Goal: Information Seeking & Learning: Learn about a topic

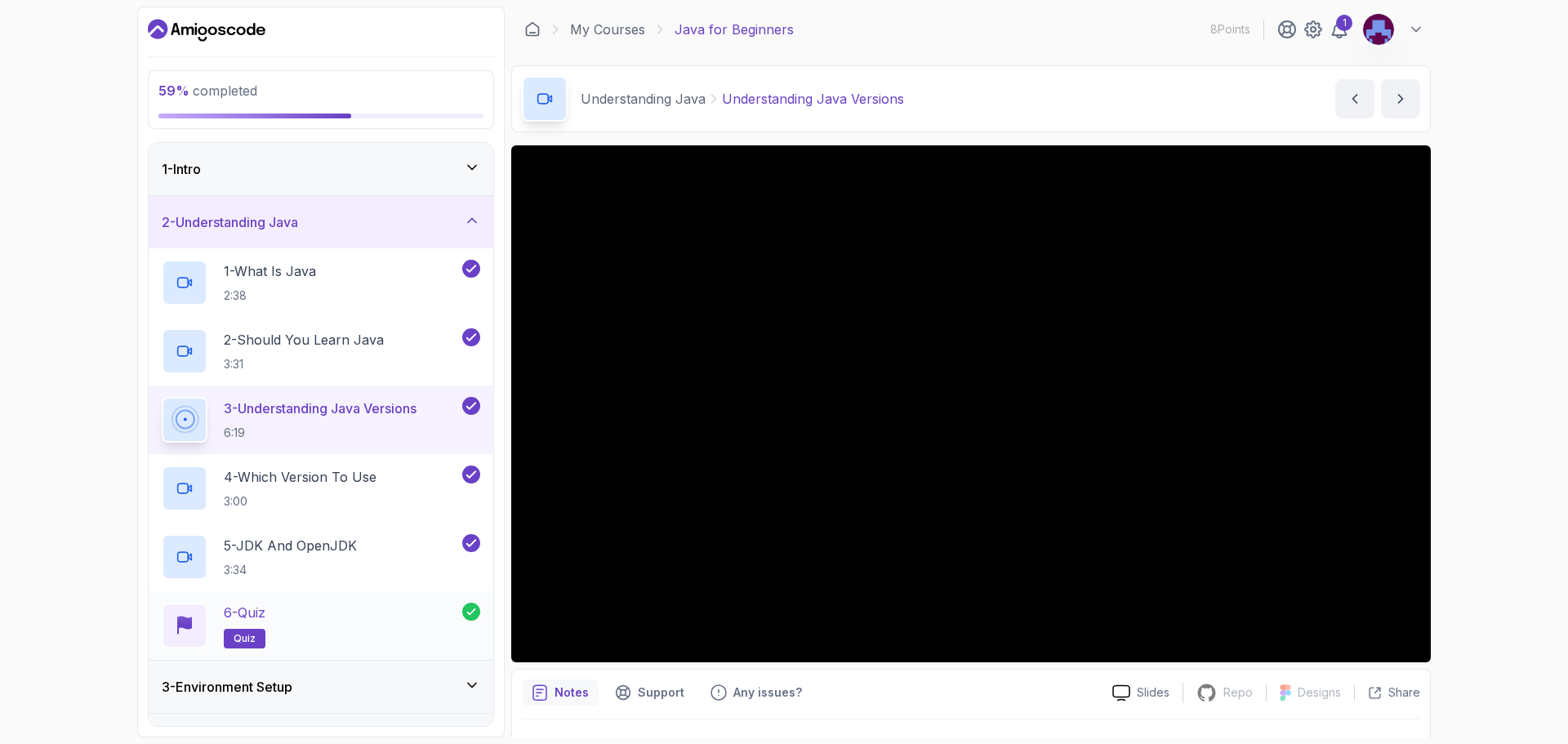
click at [376, 622] on div "6 - Quiz quiz" at bounding box center [312, 625] width 301 height 46
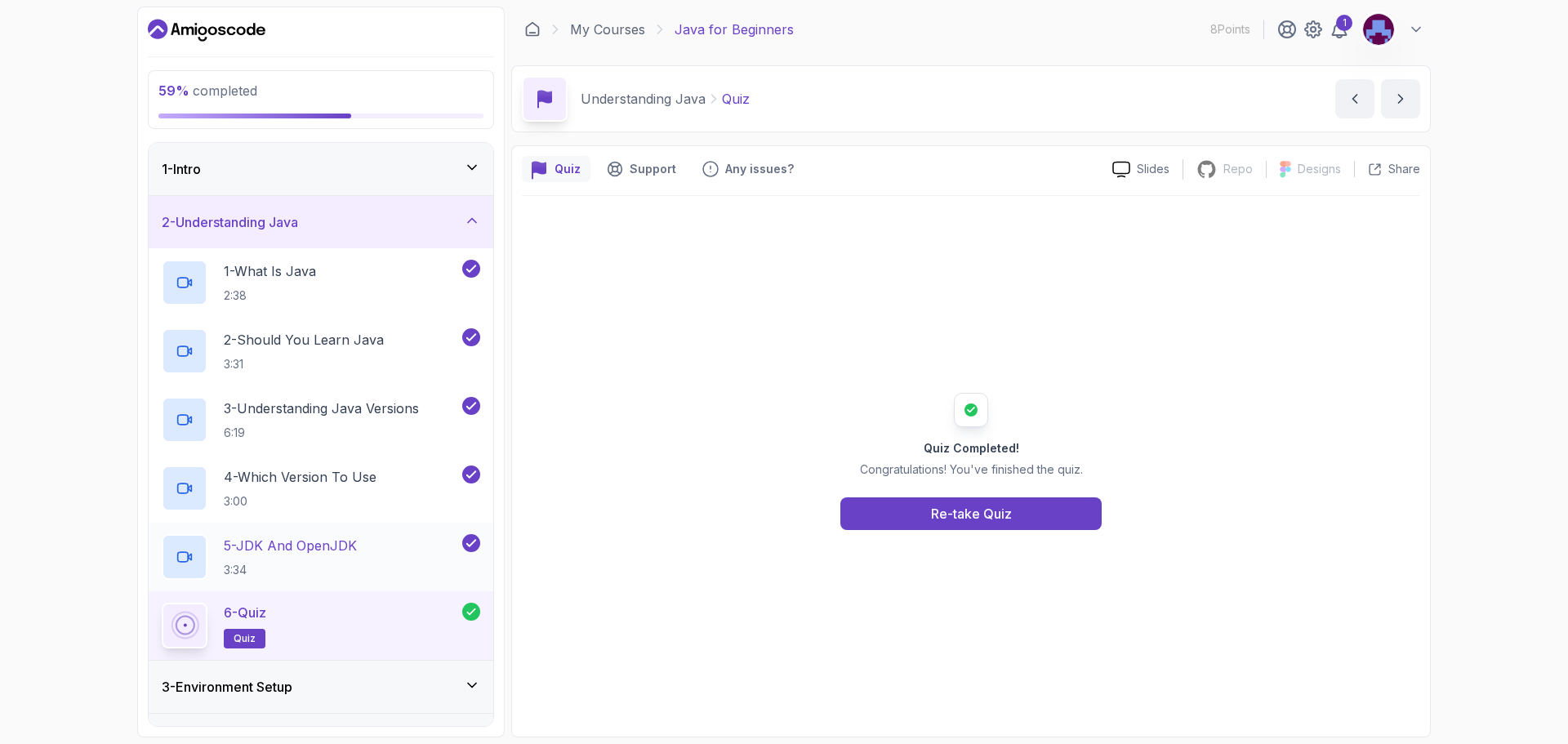
scroll to position [164, 0]
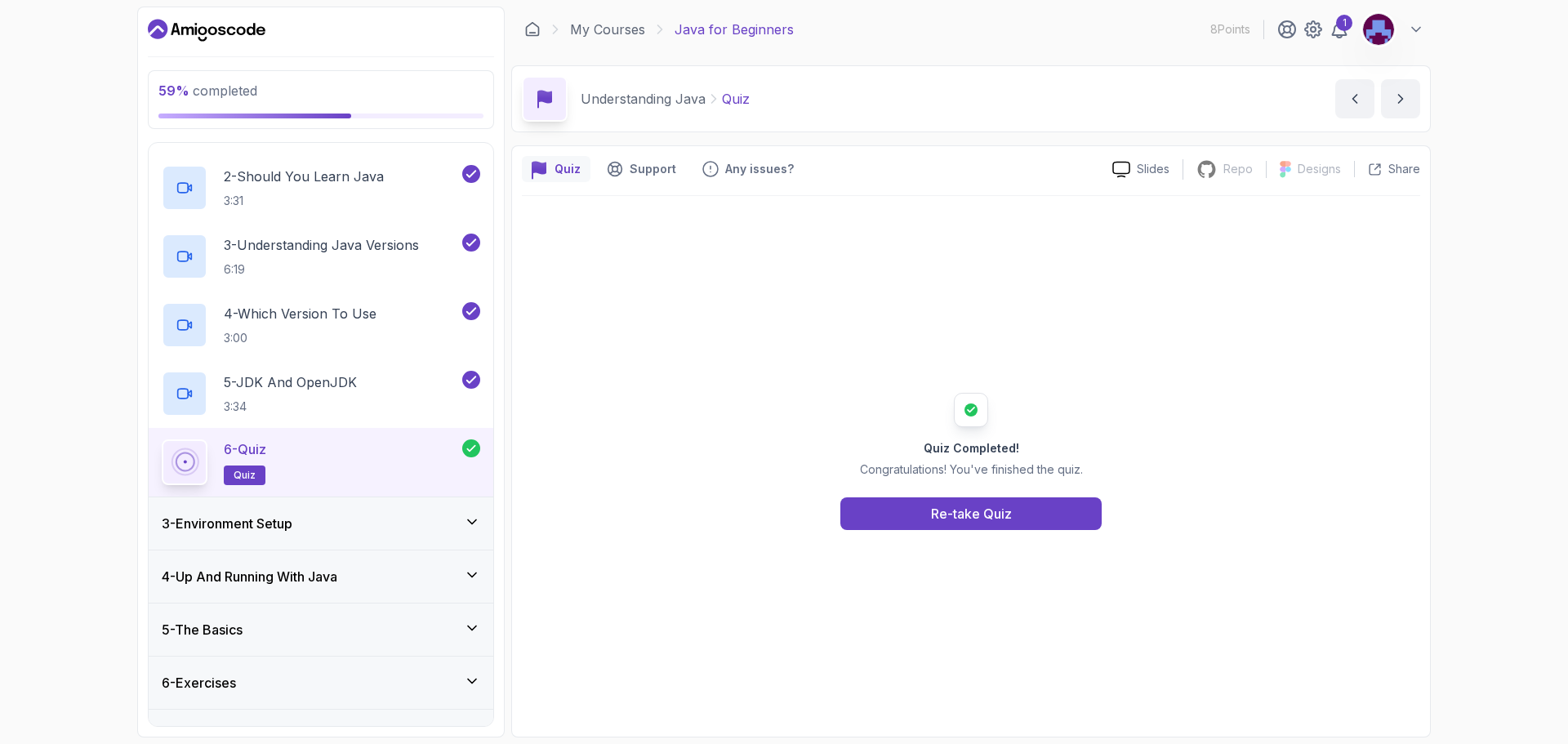
click at [350, 529] on div "3 - Environment Setup" at bounding box center [321, 524] width 319 height 20
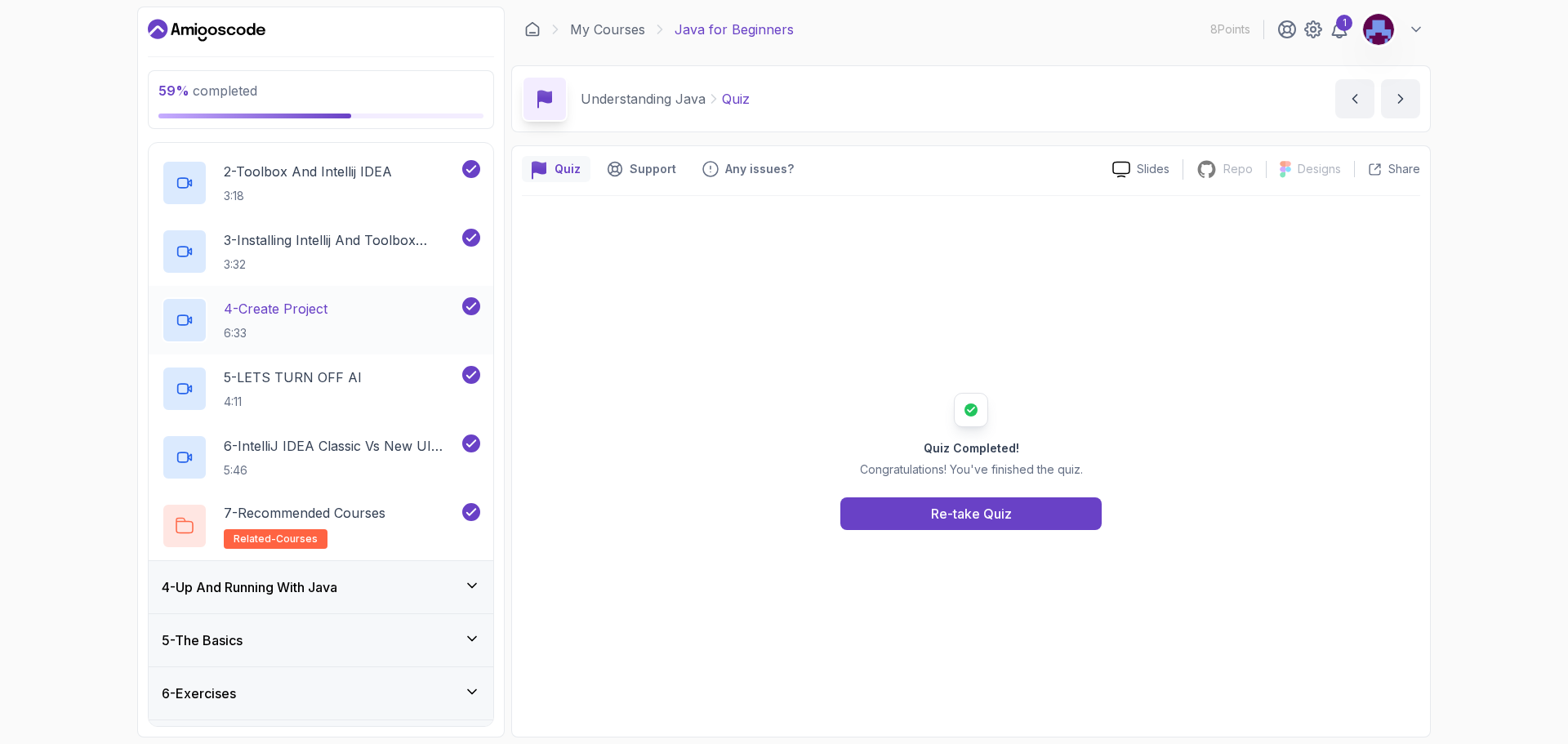
scroll to position [245, 0]
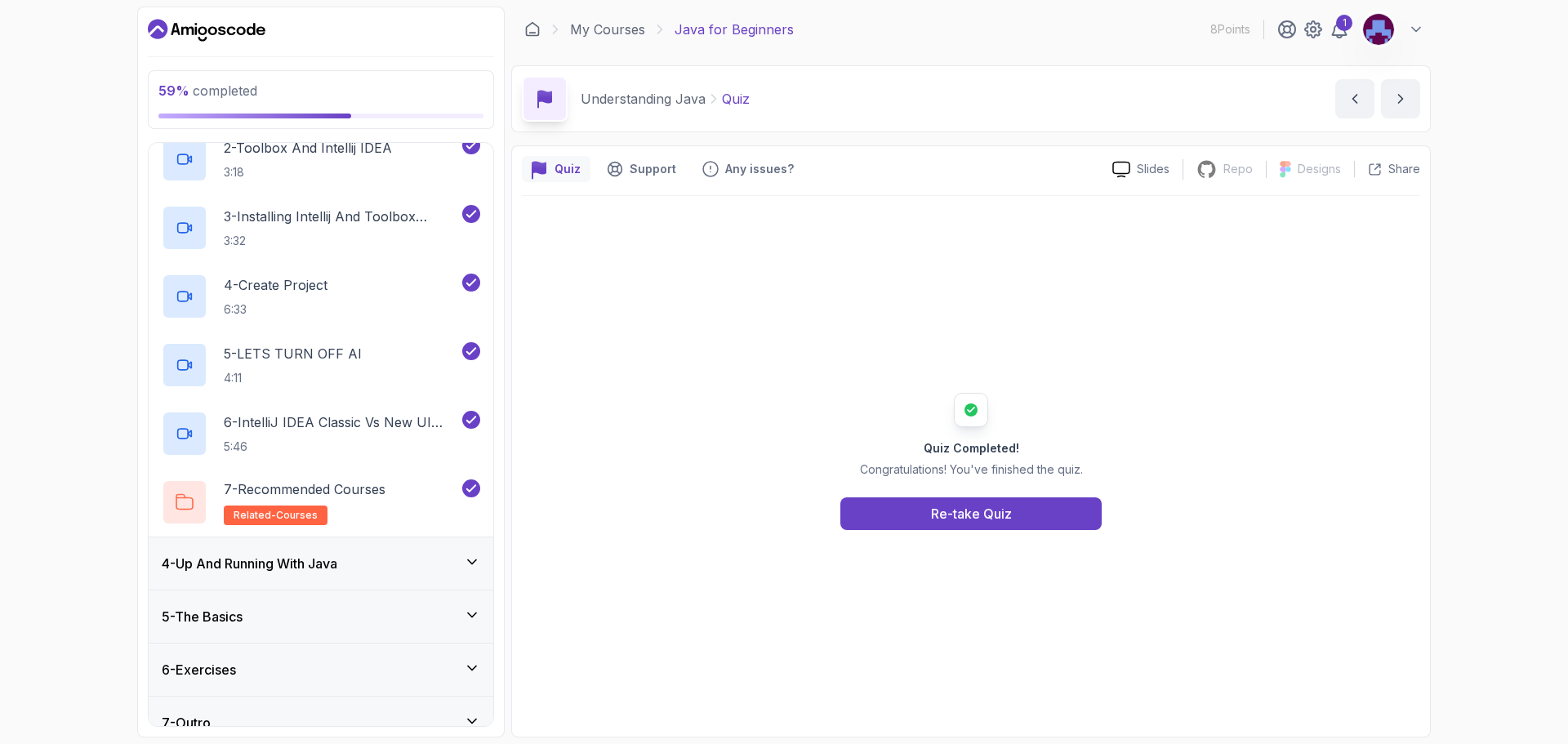
click at [384, 581] on div "4 - Up And Running With Java" at bounding box center [321, 563] width 345 height 52
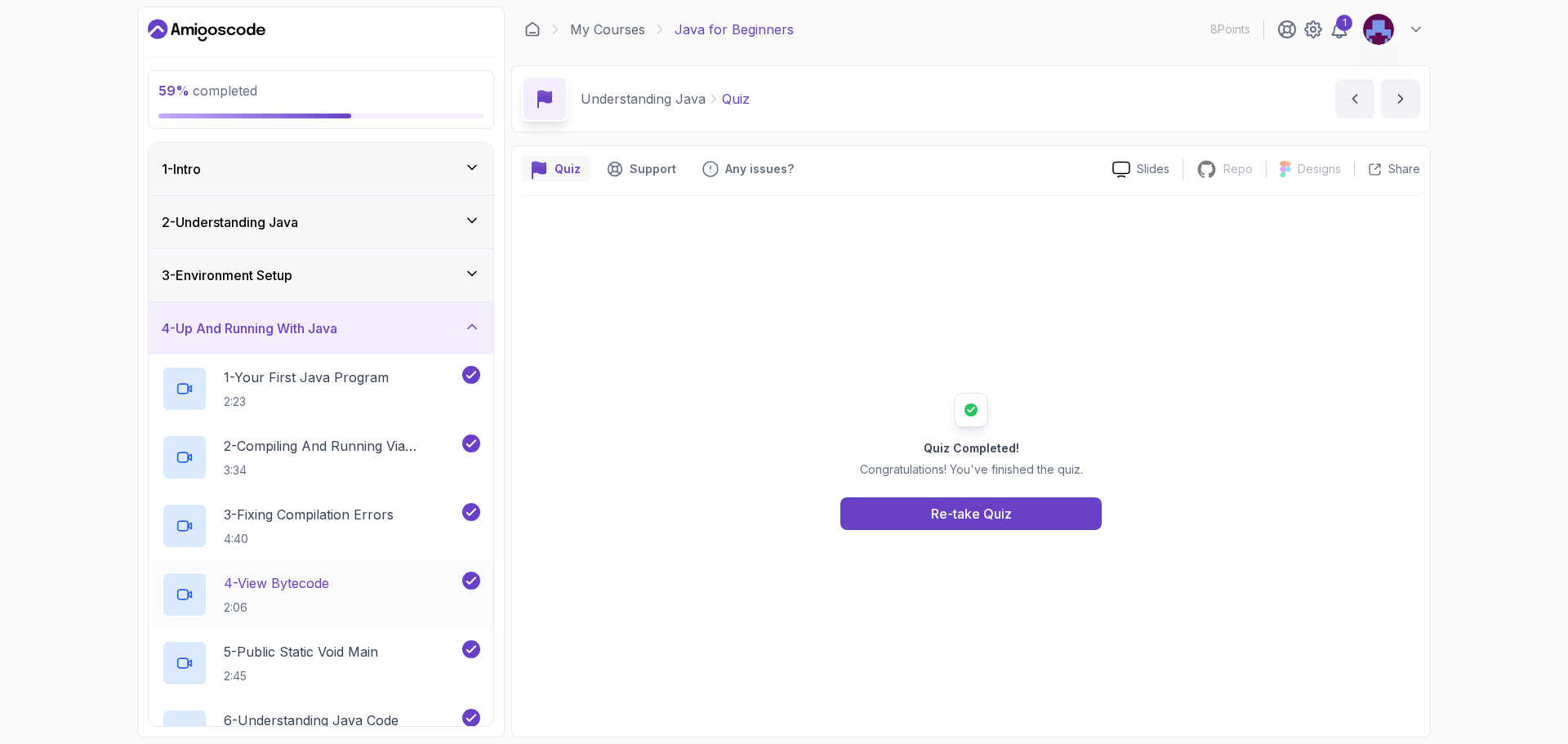
scroll to position [326, 0]
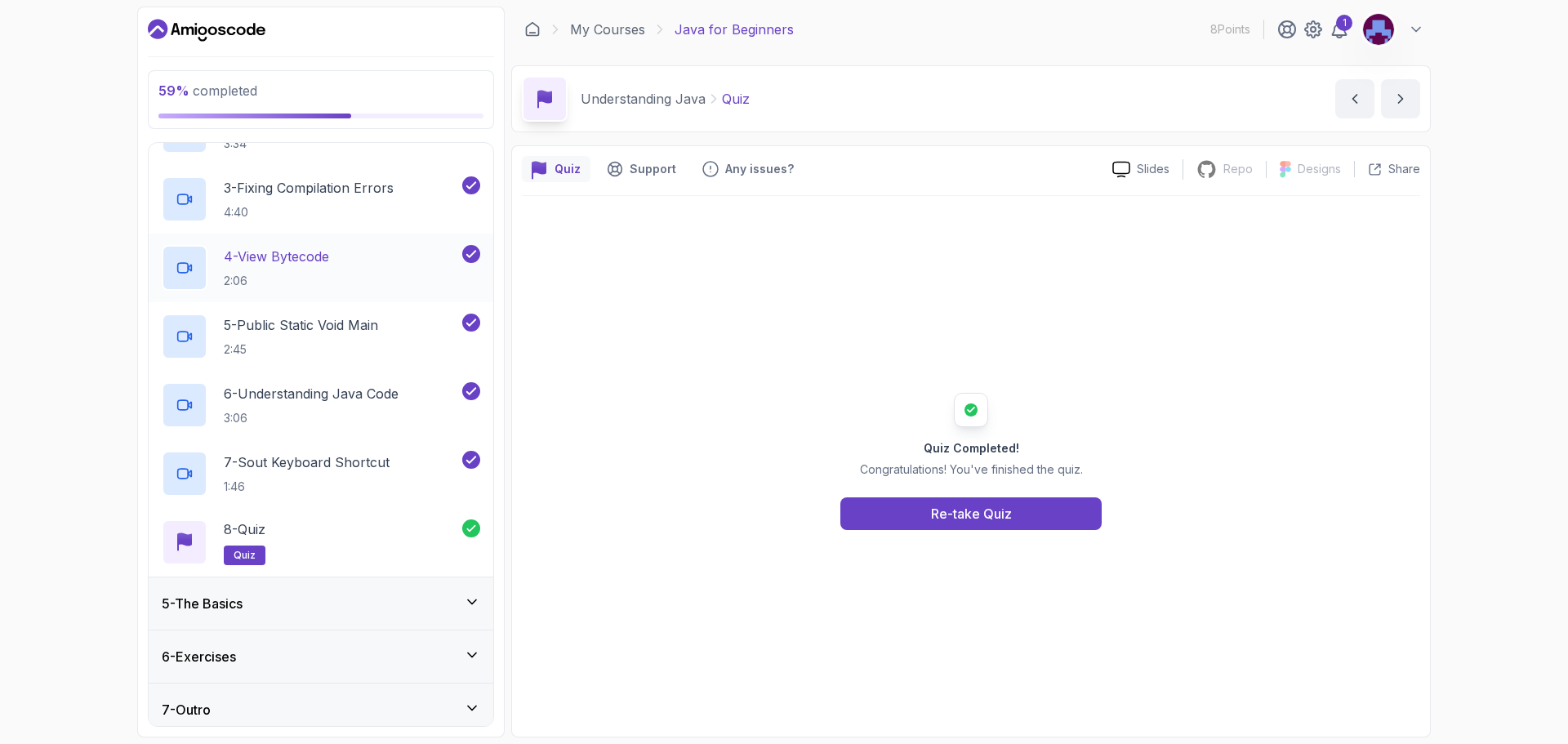
click at [387, 602] on div "5 - The Basics" at bounding box center [321, 604] width 319 height 20
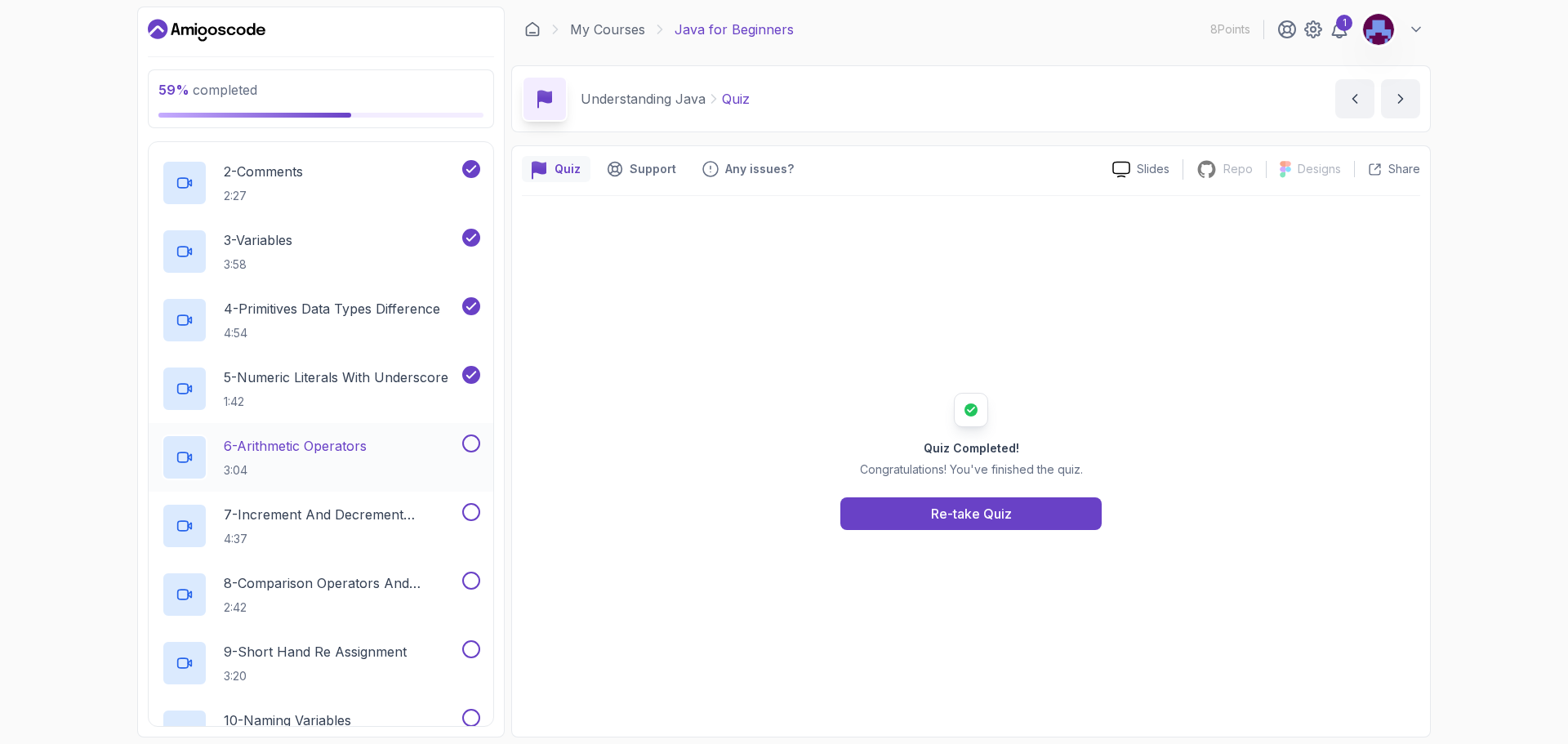
click at [367, 463] on p "3:04" at bounding box center [296, 471] width 143 height 17
